Goal: Information Seeking & Learning: Learn about a topic

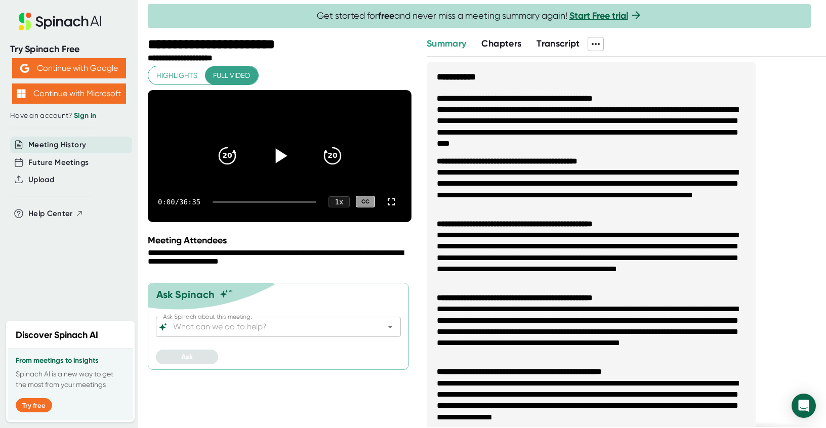
click at [280, 169] on icon at bounding box center [279, 155] width 25 height 25
click at [225, 203] on div at bounding box center [265, 202] width 104 height 2
click at [224, 169] on icon "20" at bounding box center [226, 155] width 25 height 25
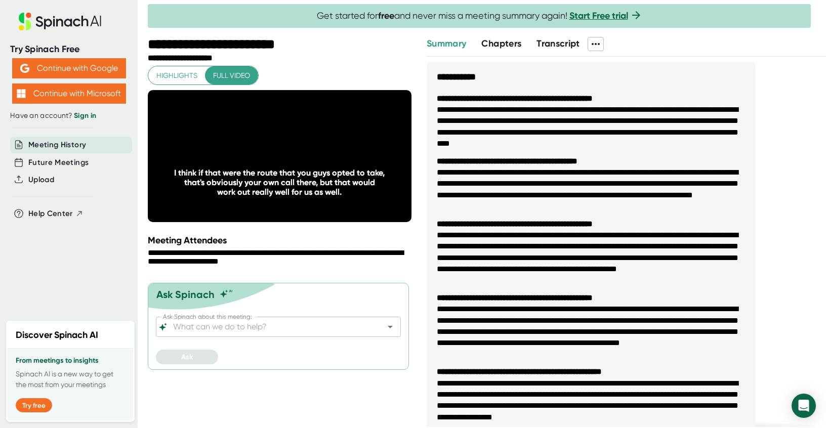
click at [328, 160] on icon "20" at bounding box center [331, 155] width 25 height 25
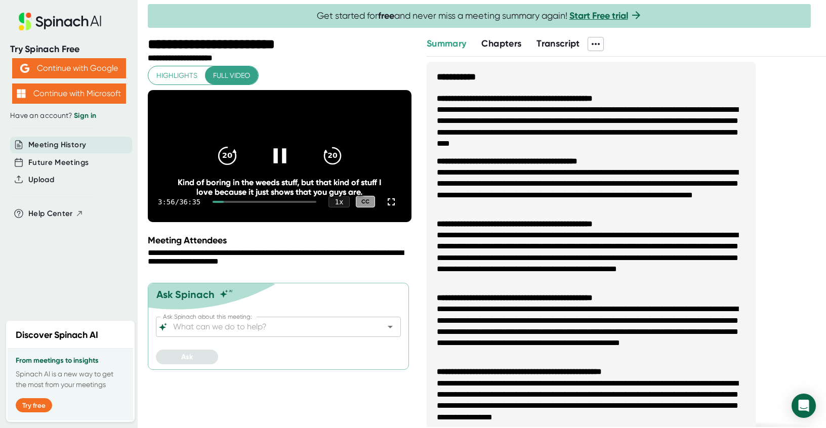
click at [218, 166] on icon "20" at bounding box center [226, 155] width 25 height 25
click at [328, 158] on icon "20" at bounding box center [331, 155] width 25 height 25
click at [222, 169] on icon "20" at bounding box center [226, 155] width 25 height 25
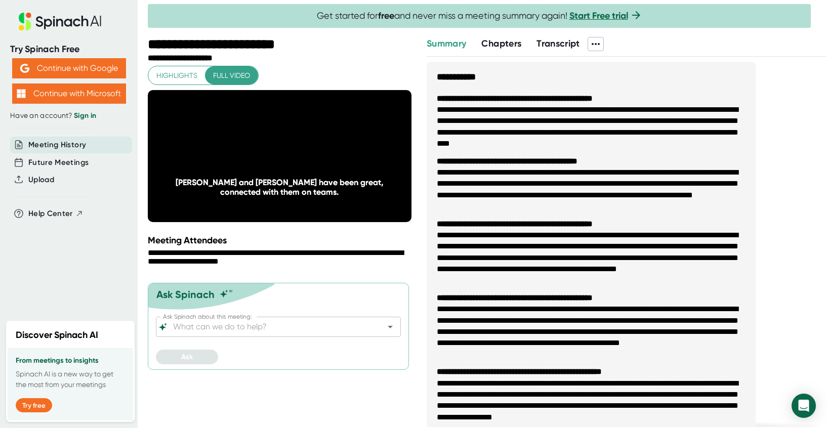
click at [328, 169] on icon "20" at bounding box center [331, 155] width 25 height 25
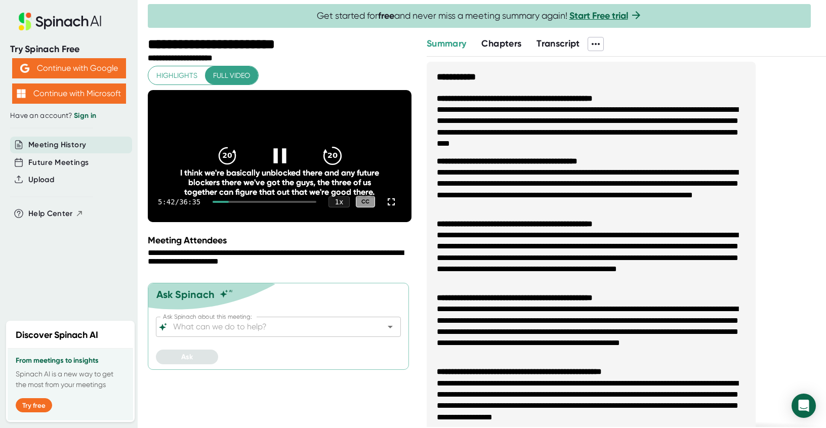
click at [331, 166] on icon "20" at bounding box center [331, 155] width 25 height 25
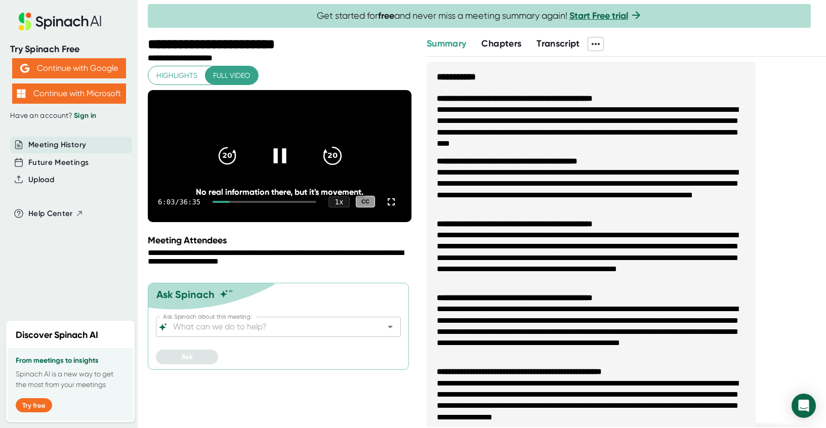
click at [331, 166] on icon "20" at bounding box center [331, 155] width 25 height 25
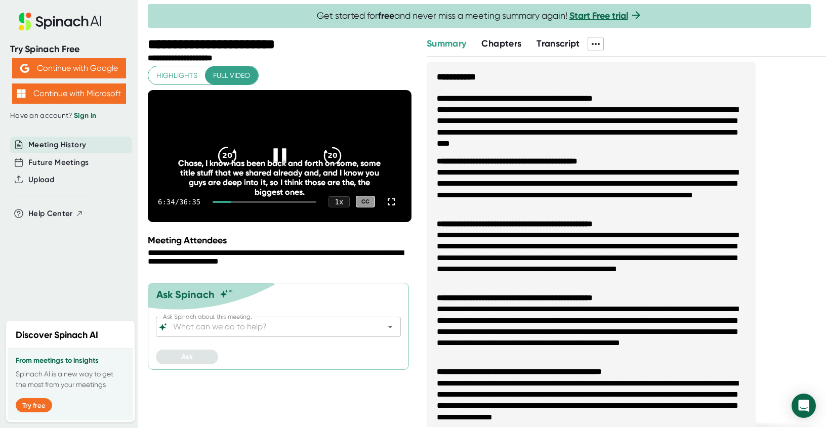
click at [226, 166] on icon "20" at bounding box center [226, 155] width 25 height 25
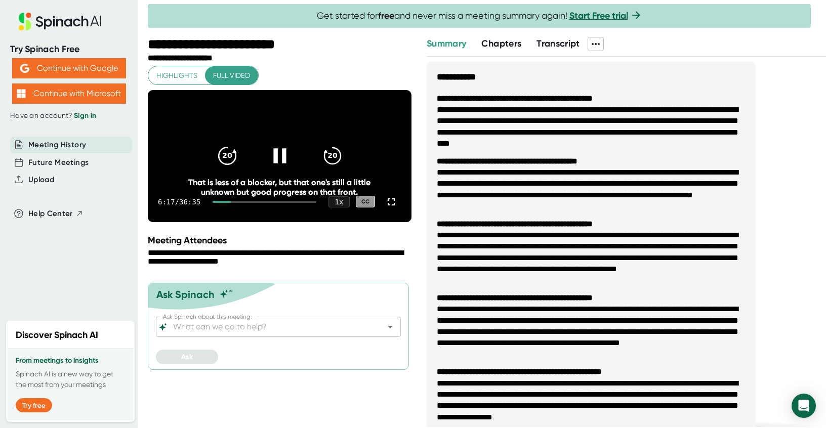
click at [216, 167] on icon "20" at bounding box center [226, 155] width 25 height 25
click at [324, 169] on icon "20" at bounding box center [331, 155] width 25 height 25
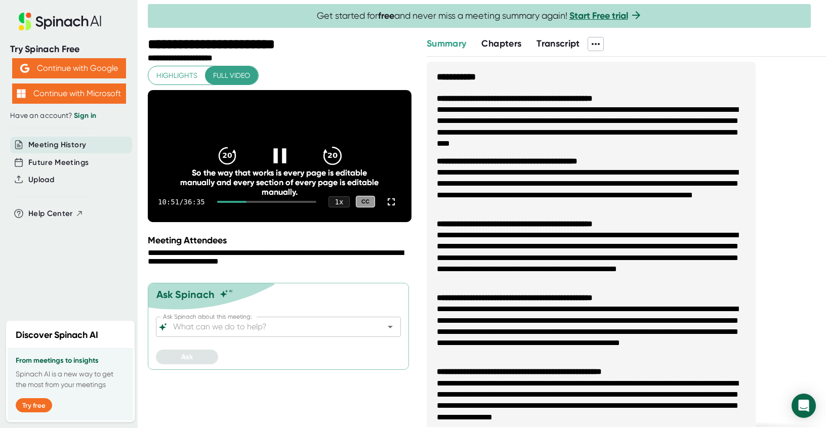
click at [332, 161] on icon "20" at bounding box center [331, 155] width 25 height 25
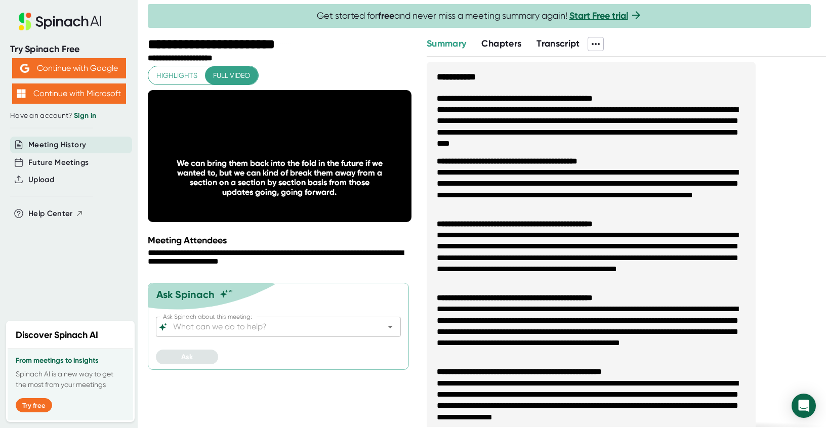
click at [332, 161] on icon "20" at bounding box center [331, 155] width 25 height 25
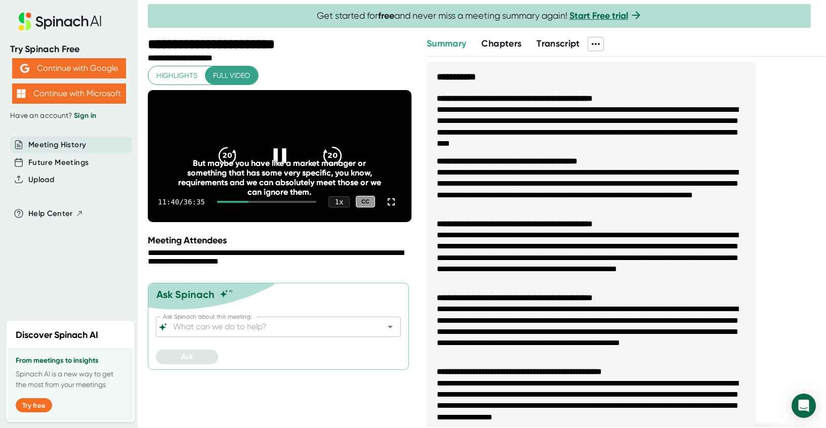
click at [334, 164] on icon "20" at bounding box center [331, 155] width 25 height 25
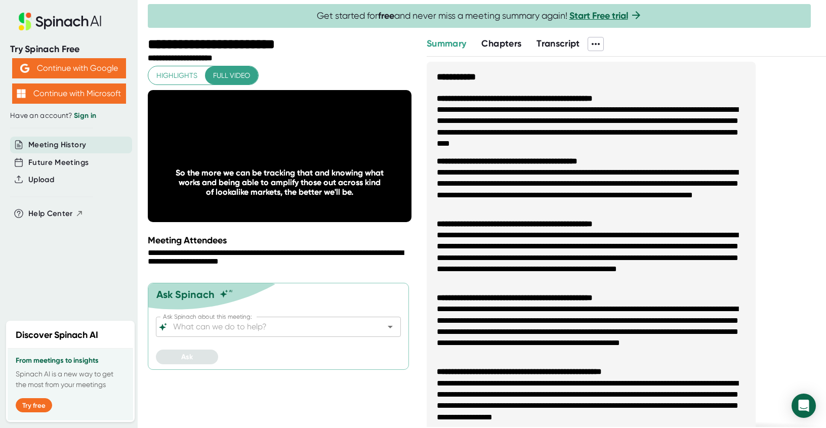
click at [393, 268] on div "**********" at bounding box center [281, 258] width 266 height 19
click at [342, 166] on icon "20" at bounding box center [331, 155] width 25 height 25
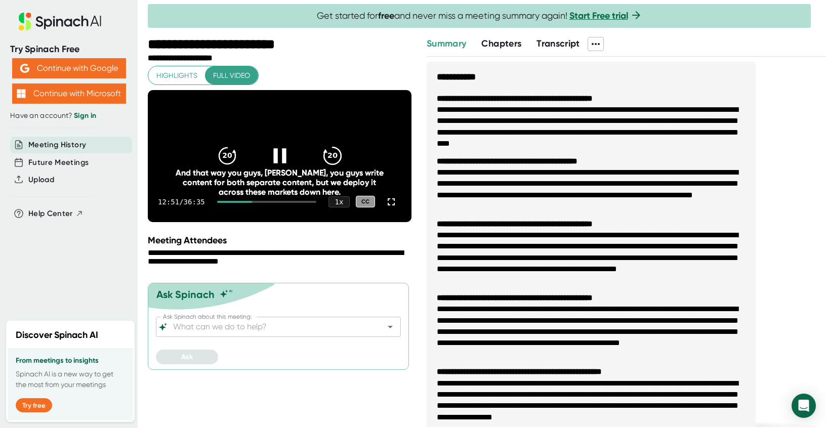
click at [340, 159] on icon "20" at bounding box center [331, 155] width 25 height 25
click at [339, 168] on icon "20" at bounding box center [331, 155] width 25 height 25
click at [339, 167] on icon "20" at bounding box center [331, 155] width 25 height 25
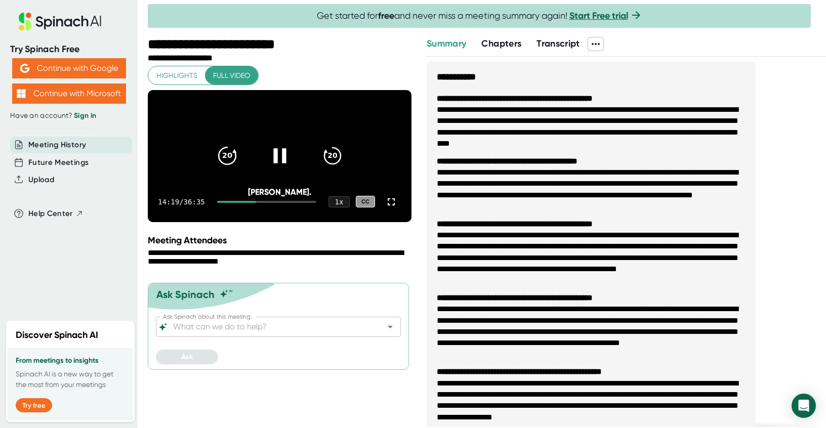
click at [230, 152] on div "20" at bounding box center [227, 156] width 43 height 43
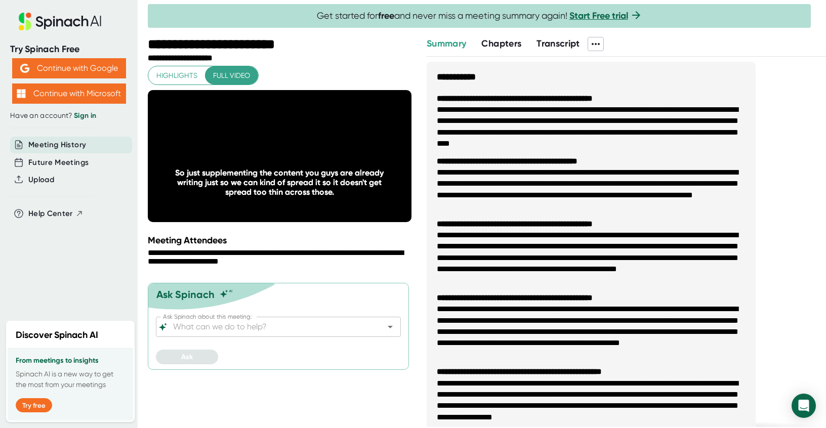
click at [437, 277] on li "**********" at bounding box center [591, 258] width 309 height 57
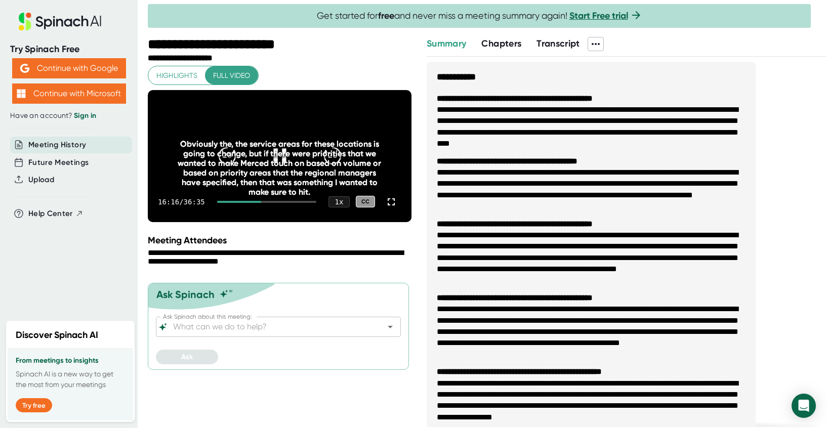
click at [330, 162] on div "Obviously the, the service areas for these locations is going to change, but if…" at bounding box center [279, 168] width 211 height 58
click at [329, 155] on div "Obviously the, the service areas for these locations is going to change, but if…" at bounding box center [279, 168] width 211 height 58
click at [329, 148] on div "20" at bounding box center [332, 156] width 43 height 43
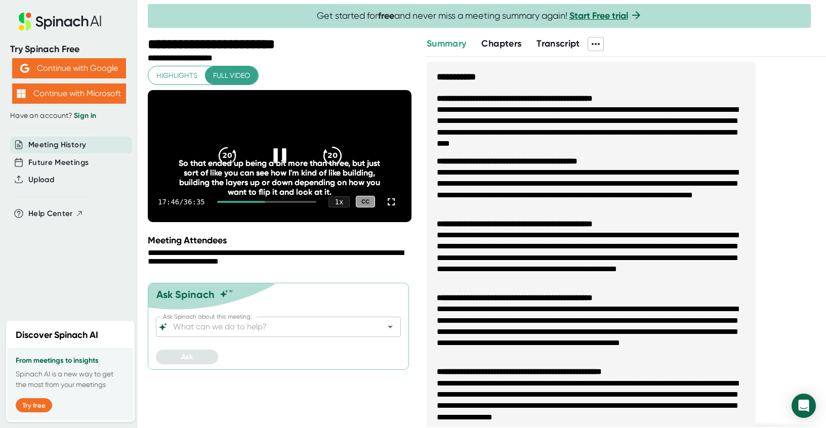
click at [339, 166] on icon "20" at bounding box center [331, 155] width 25 height 25
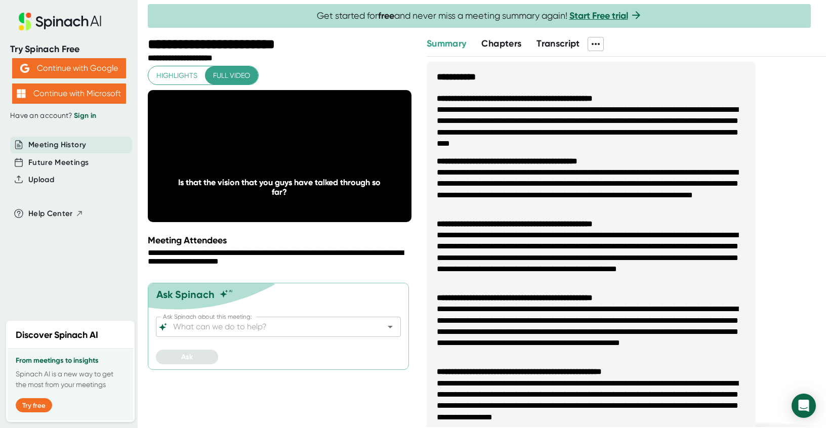
click at [333, 169] on icon "20" at bounding box center [331, 155] width 25 height 25
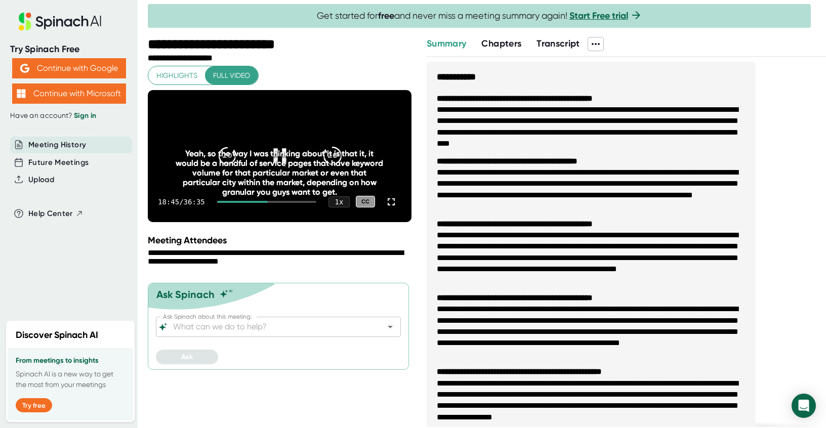
click at [334, 155] on icon "20" at bounding box center [331, 155] width 25 height 25
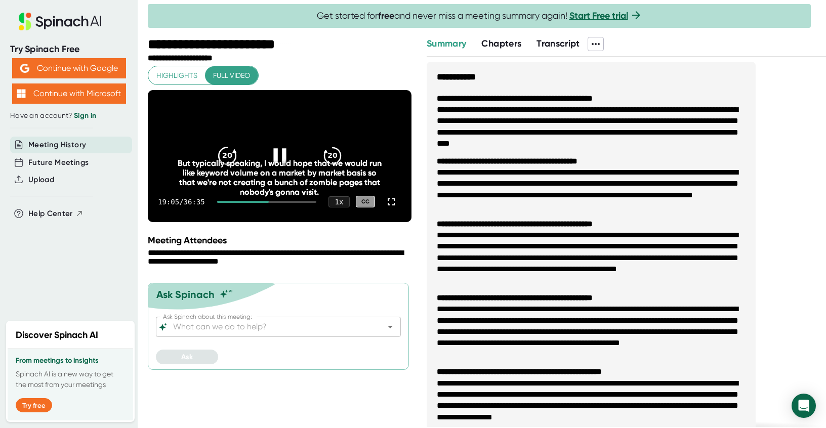
click at [232, 155] on icon "20" at bounding box center [226, 155] width 25 height 25
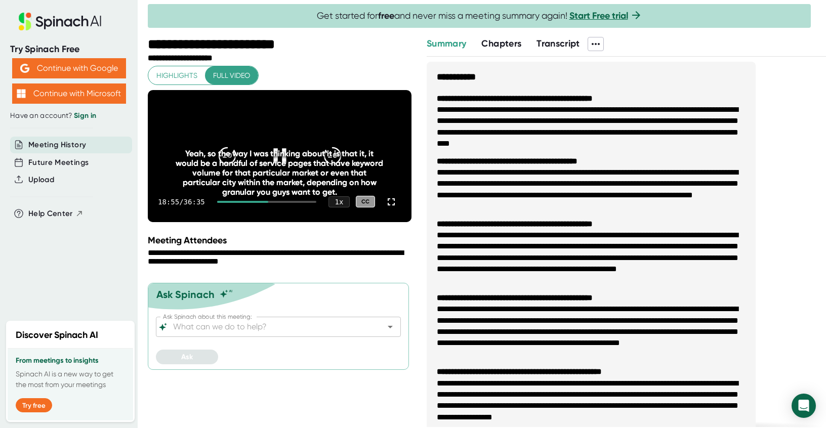
click at [336, 167] on div "Yeah, so the way I was thinking about it is that it, it would be a handful of s…" at bounding box center [279, 173] width 211 height 48
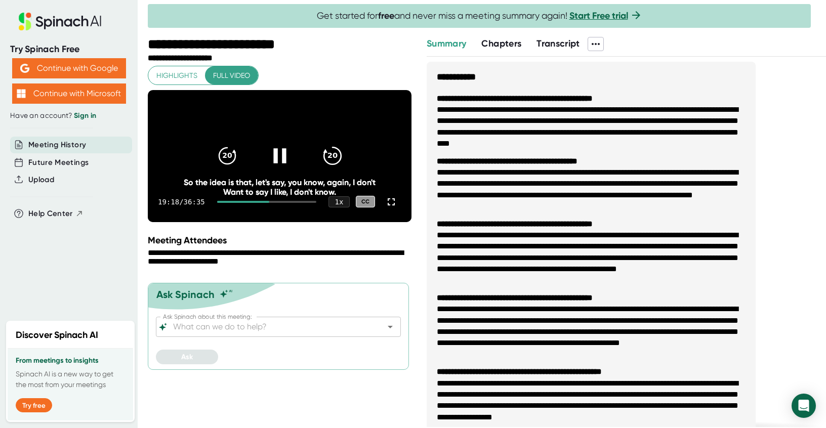
click at [337, 160] on icon "20" at bounding box center [331, 155] width 25 height 25
click at [335, 160] on icon "20" at bounding box center [331, 155] width 25 height 25
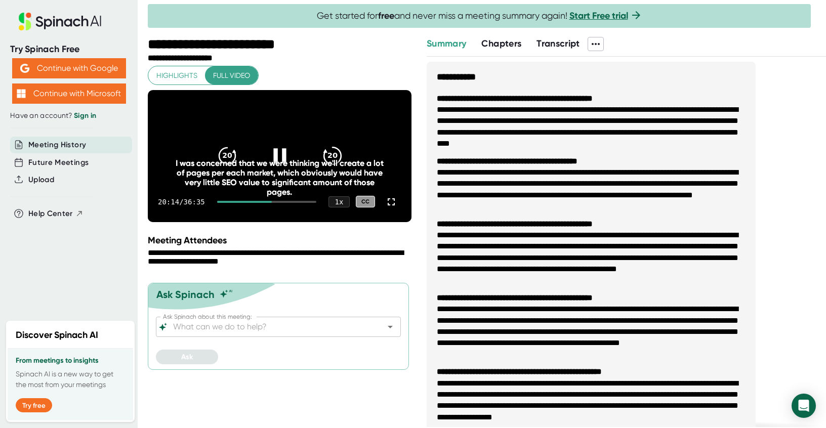
click at [338, 160] on icon "20" at bounding box center [331, 155] width 25 height 25
click at [333, 160] on icon "20" at bounding box center [331, 155] width 25 height 25
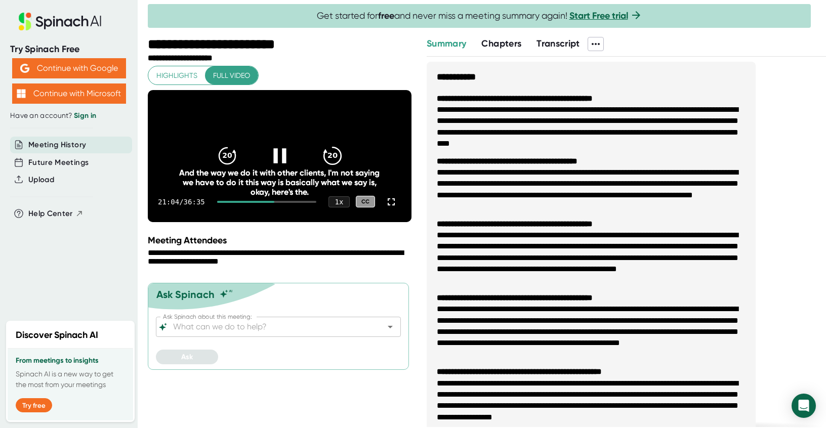
click at [334, 161] on icon "20" at bounding box center [331, 155] width 25 height 25
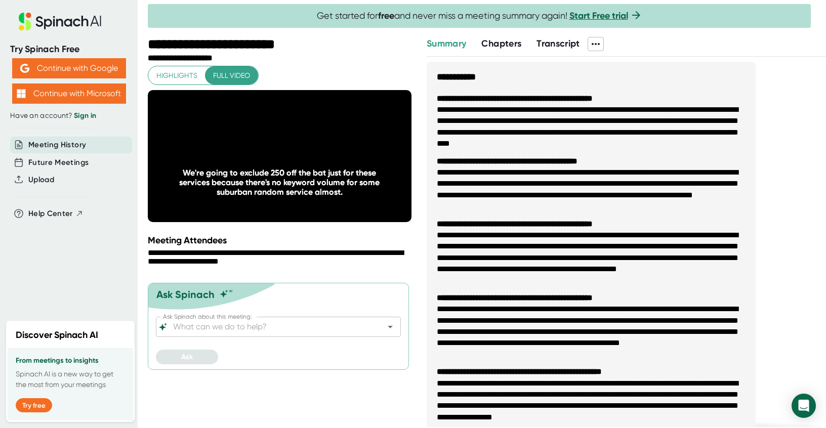
click at [334, 161] on icon "20" at bounding box center [331, 155] width 25 height 25
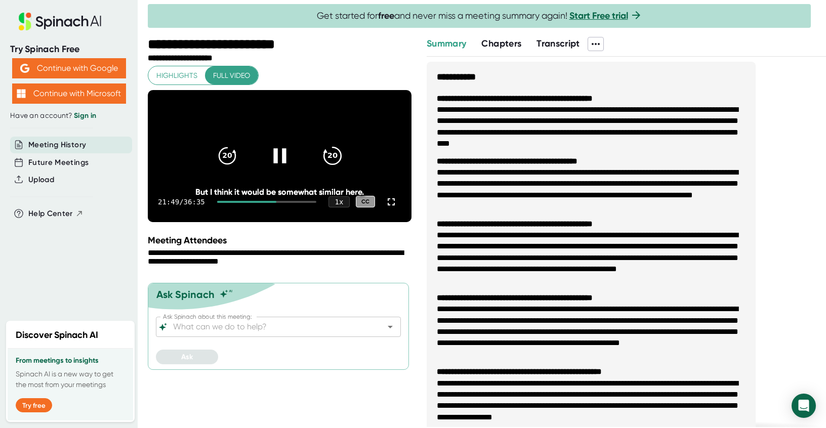
click at [334, 158] on icon "20" at bounding box center [331, 155] width 25 height 25
click at [333, 159] on icon "20" at bounding box center [331, 155] width 25 height 25
click at [334, 158] on icon "20" at bounding box center [331, 155] width 25 height 25
click at [336, 154] on icon "20" at bounding box center [331, 155] width 25 height 25
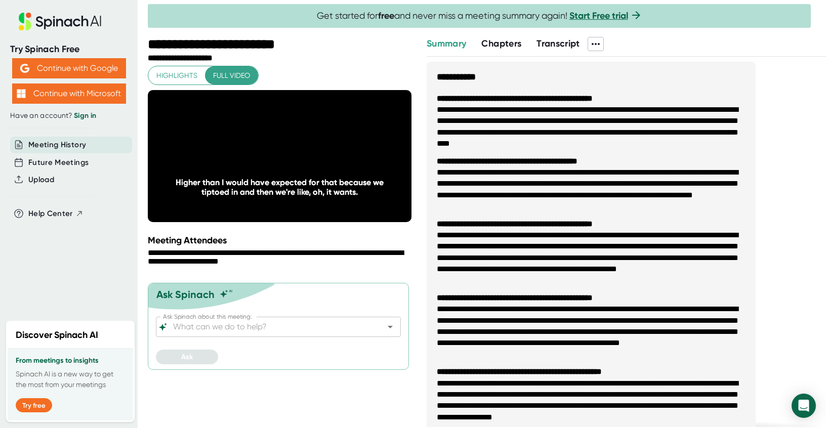
click at [336, 154] on icon "20" at bounding box center [331, 155] width 25 height 25
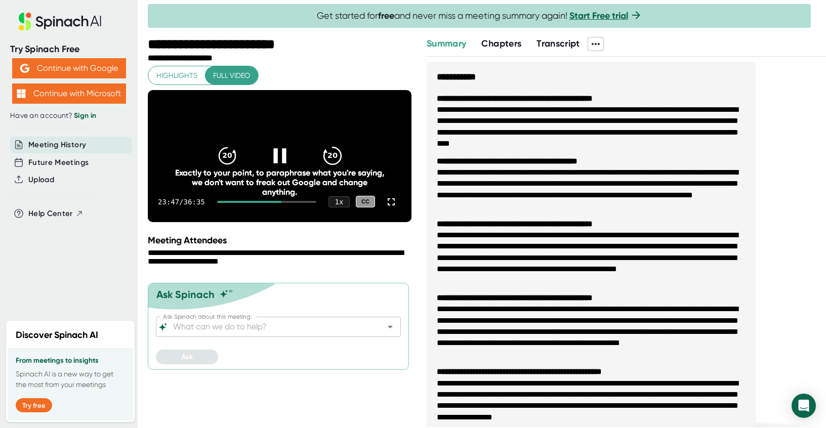
click at [337, 160] on icon "20" at bounding box center [331, 155] width 25 height 25
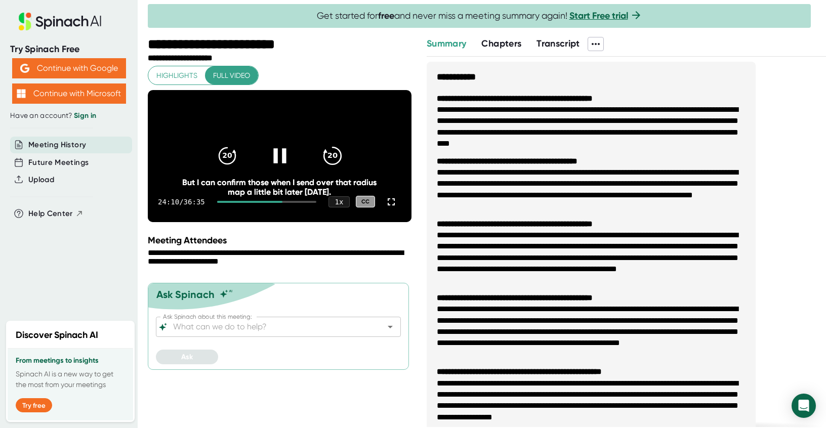
click at [337, 160] on icon "20" at bounding box center [331, 155] width 25 height 25
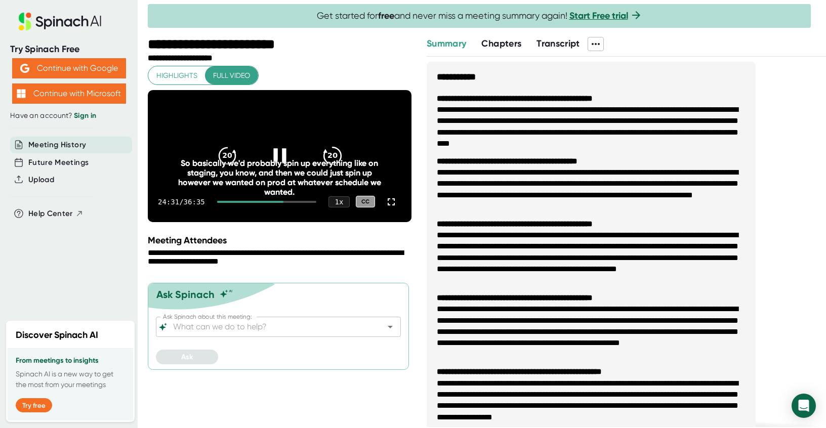
click at [338, 153] on icon "20" at bounding box center [331, 155] width 25 height 25
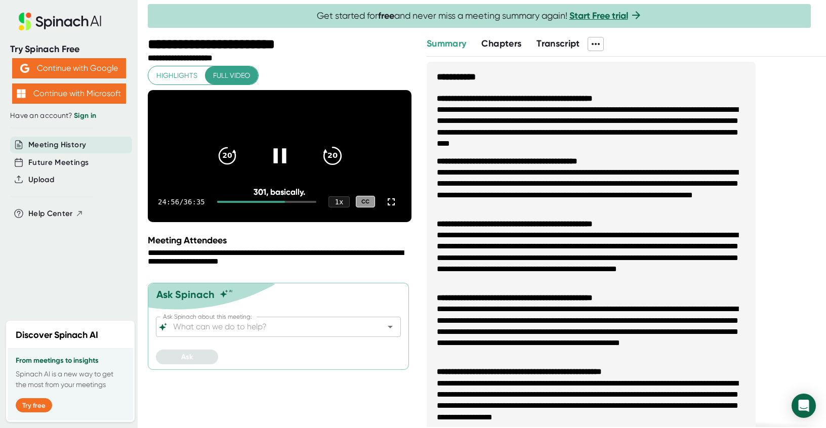
click at [337, 157] on icon "20" at bounding box center [331, 155] width 25 height 25
click at [221, 165] on icon "20" at bounding box center [226, 155] width 25 height 25
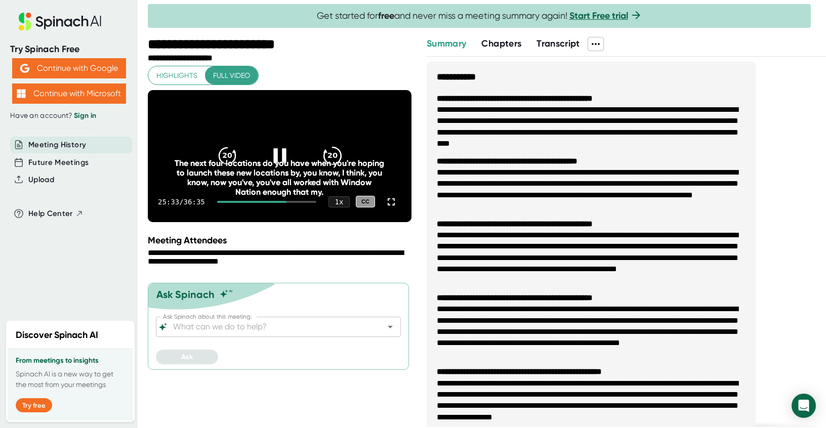
click at [338, 161] on icon "20" at bounding box center [331, 155] width 25 height 25
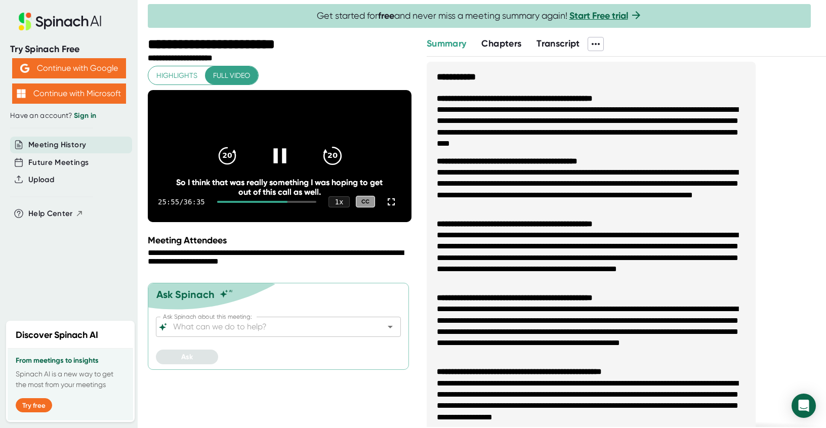
click at [334, 160] on icon "20" at bounding box center [331, 155] width 25 height 25
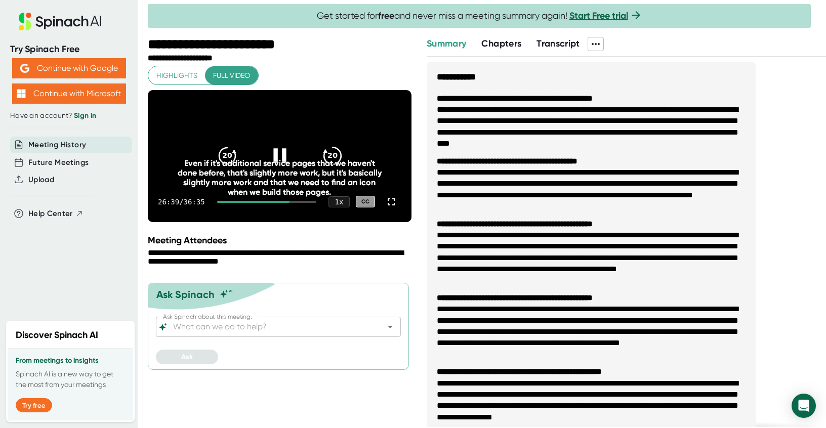
click at [331, 169] on icon "20" at bounding box center [331, 155] width 25 height 25
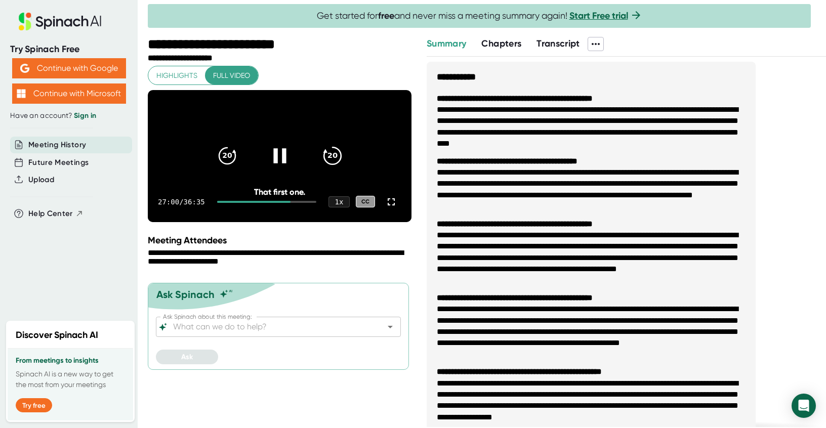
click at [331, 169] on icon "20" at bounding box center [331, 155] width 25 height 25
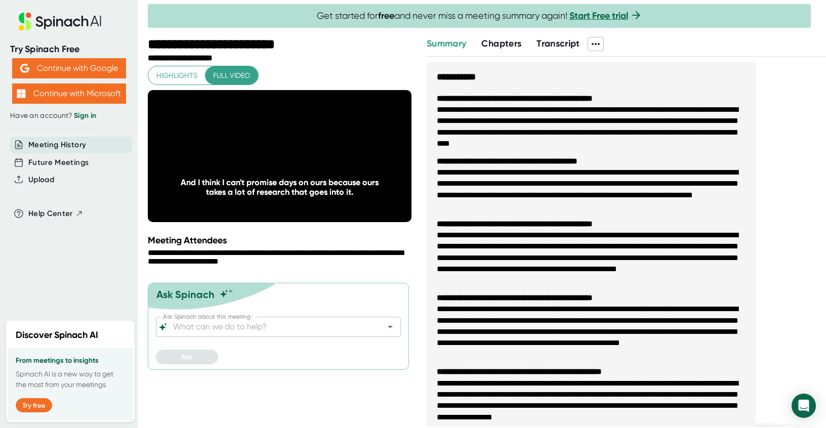
click at [331, 169] on icon "20" at bounding box center [331, 155] width 25 height 25
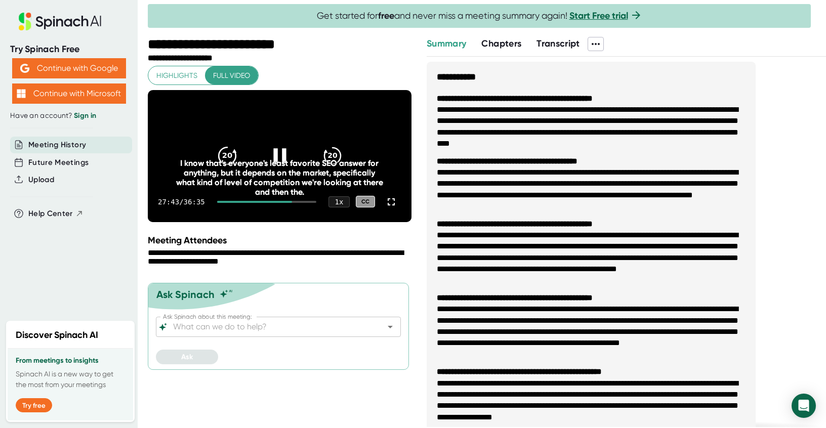
click at [226, 162] on icon "20" at bounding box center [226, 155] width 25 height 25
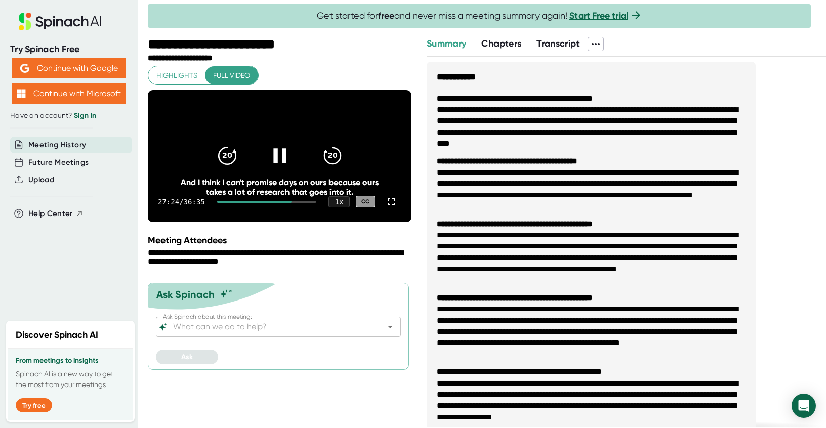
click at [226, 162] on icon "20" at bounding box center [226, 155] width 25 height 25
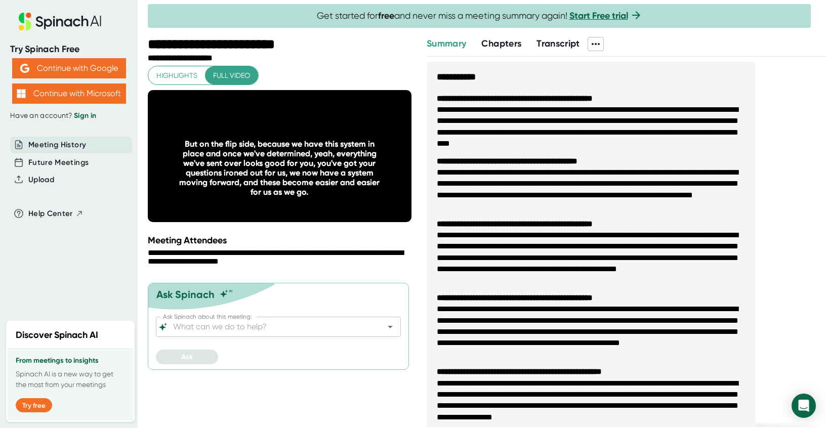
click at [424, 186] on div "**********" at bounding box center [487, 232] width 678 height 391
click at [339, 166] on div "But on the flip side, because we have this system in place and once we've deter…" at bounding box center [279, 168] width 211 height 58
click at [330, 160] on div "But on the flip side, because we have this system in place and once we've deter…" at bounding box center [279, 168] width 211 height 58
click at [330, 148] on div "20" at bounding box center [332, 156] width 43 height 43
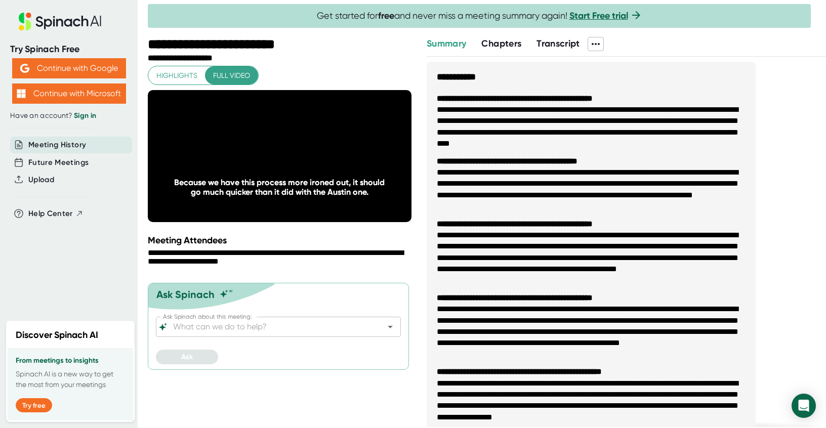
click at [340, 153] on icon "20" at bounding box center [331, 155] width 25 height 25
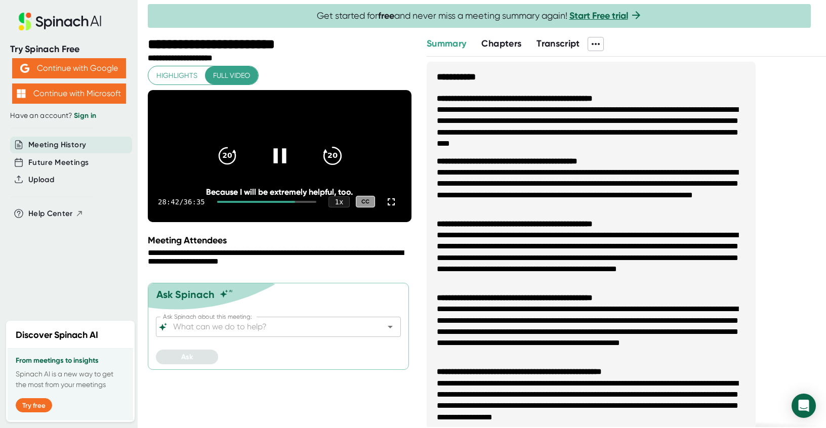
click at [338, 163] on icon "20" at bounding box center [331, 155] width 25 height 25
click at [222, 156] on icon "20" at bounding box center [226, 155] width 25 height 25
click at [336, 156] on icon "20" at bounding box center [331, 155] width 25 height 25
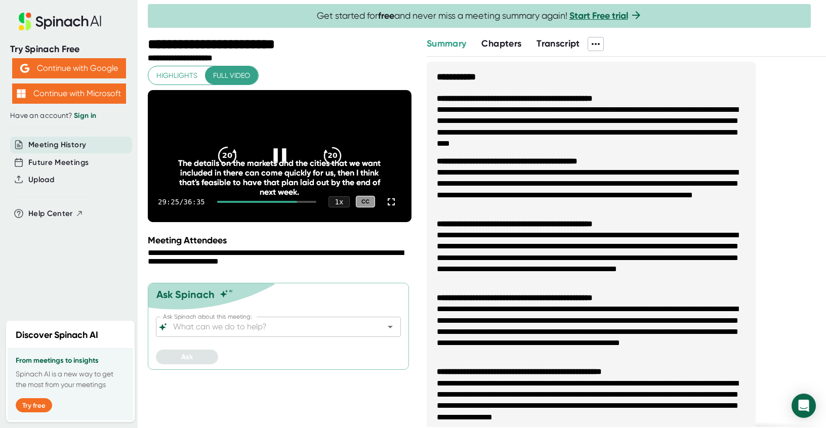
click at [214, 153] on div "20" at bounding box center [227, 156] width 43 height 43
click at [343, 155] on div "20" at bounding box center [332, 156] width 43 height 43
click at [337, 161] on icon "20" at bounding box center [331, 155] width 25 height 25
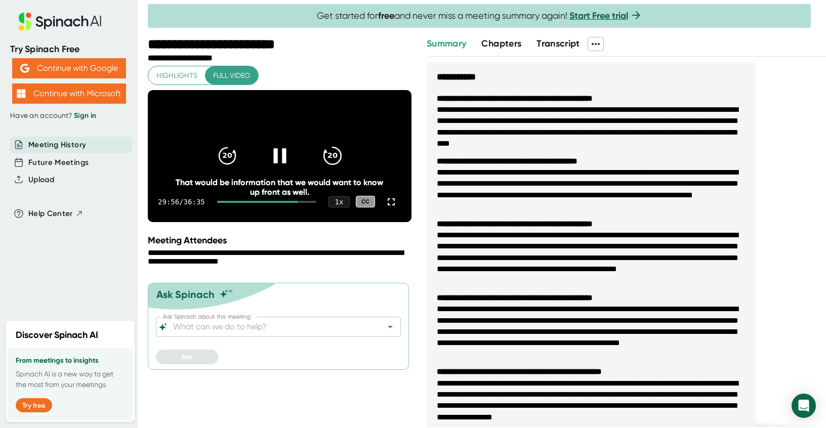
click at [334, 158] on icon "20" at bounding box center [331, 155] width 25 height 25
click at [242, 155] on div "20" at bounding box center [227, 156] width 43 height 43
click at [334, 160] on icon "20" at bounding box center [331, 155] width 25 height 25
click at [230, 159] on icon "20" at bounding box center [226, 155] width 25 height 25
click at [324, 164] on icon at bounding box center [332, 156] width 17 height 17
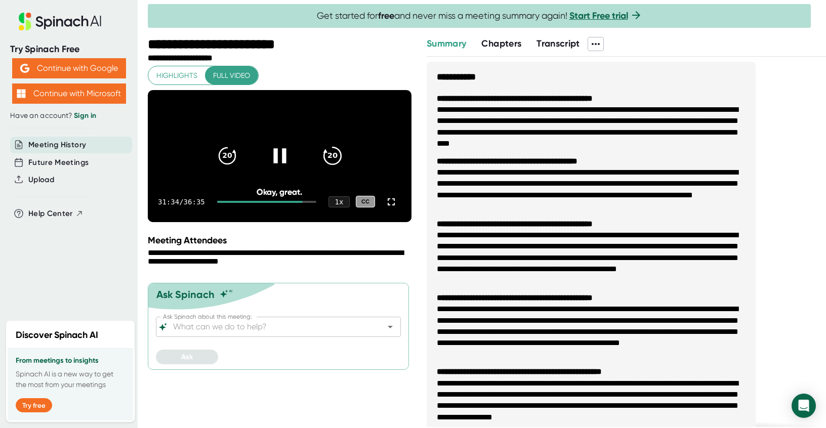
click at [324, 164] on icon "20" at bounding box center [331, 155] width 25 height 25
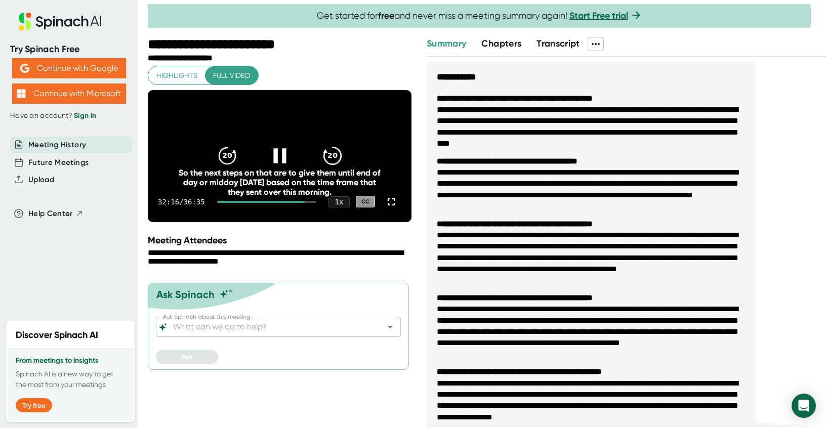
click at [334, 160] on icon "20" at bounding box center [331, 155] width 25 height 25
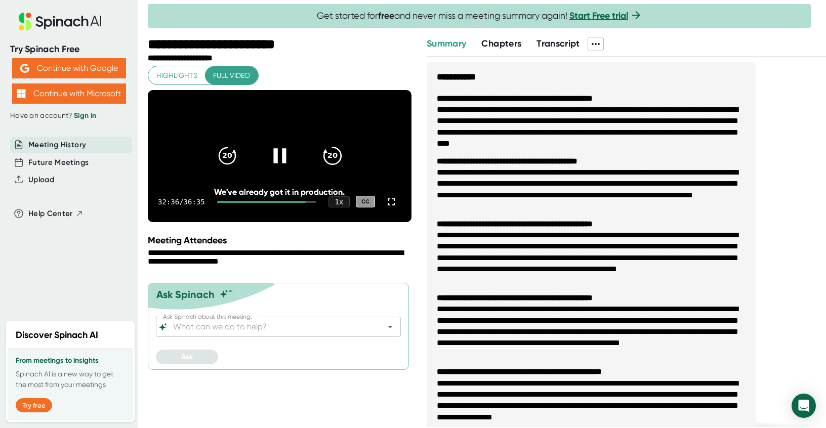
click at [334, 160] on icon "20" at bounding box center [331, 155] width 25 height 25
click at [339, 156] on icon "20" at bounding box center [331, 155] width 25 height 25
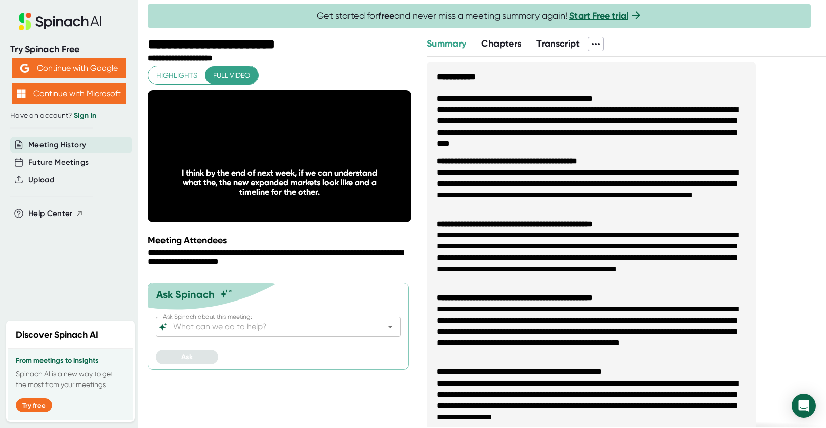
click at [339, 156] on icon "20" at bounding box center [331, 155] width 25 height 25
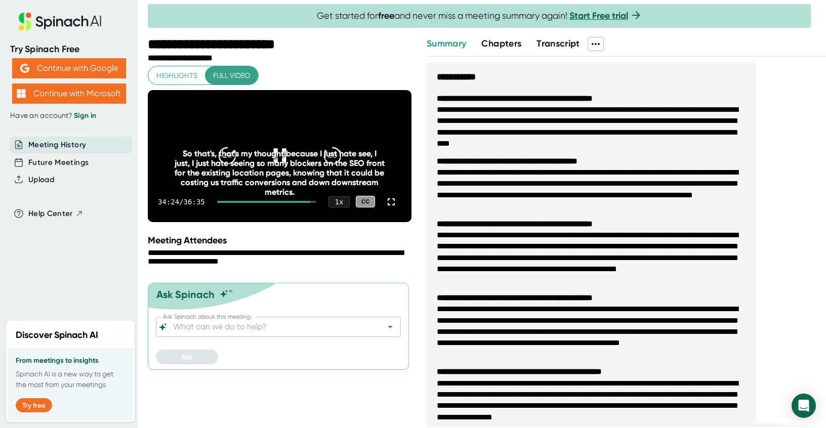
click at [271, 171] on div "So that's, that's my thought because I just hate see, I just, I just hate seein…" at bounding box center [279, 173] width 211 height 48
click at [333, 167] on div "So that's, that's my thought because I just hate see, I just, I just hate seein…" at bounding box center [279, 173] width 211 height 48
click at [327, 155] on icon "20" at bounding box center [331, 155] width 25 height 25
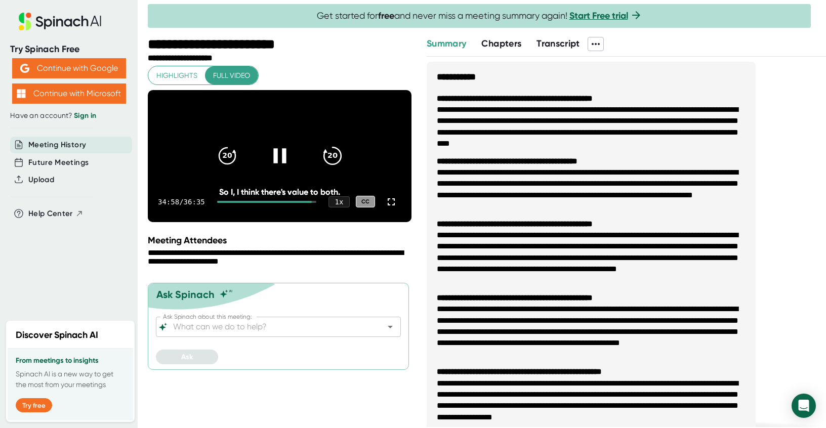
click at [330, 161] on icon "20" at bounding box center [331, 155] width 25 height 25
click at [332, 159] on icon "20" at bounding box center [331, 155] width 25 height 25
click at [331, 154] on icon "20" at bounding box center [331, 155] width 25 height 25
